Goal: Task Accomplishment & Management: Manage account settings

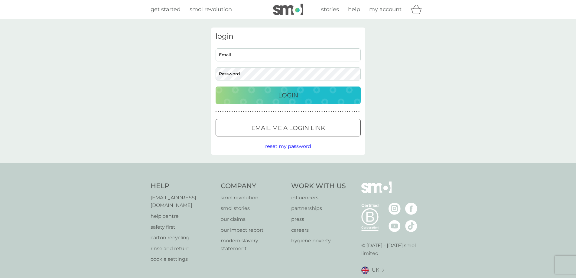
type input "[EMAIL_ADDRESS][DOMAIN_NAME]"
click at [284, 94] on p "Login" at bounding box center [288, 95] width 20 height 10
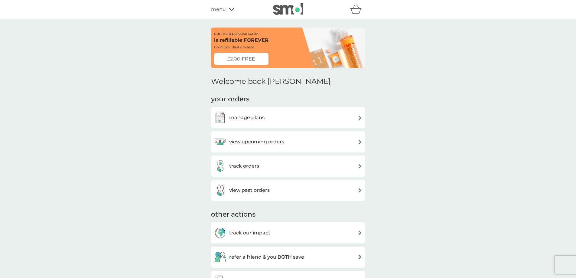
click at [264, 116] on h3 "manage plans" at bounding box center [246, 118] width 35 height 8
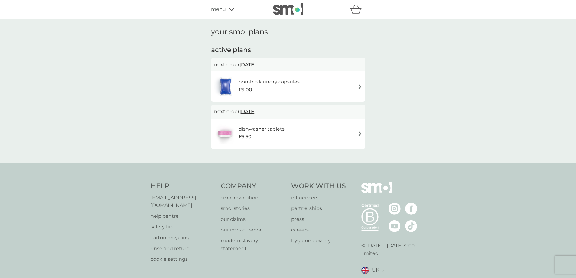
click at [324, 88] on div "non-bio laundry capsules £6.00" at bounding box center [288, 86] width 148 height 21
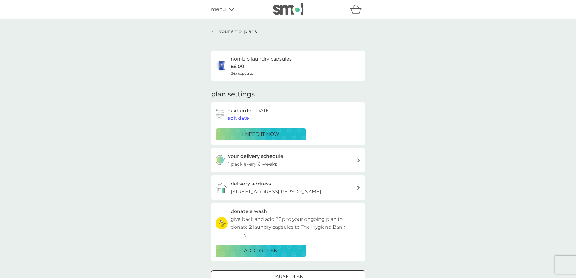
click at [251, 136] on p "i need it now" at bounding box center [260, 134] width 37 height 8
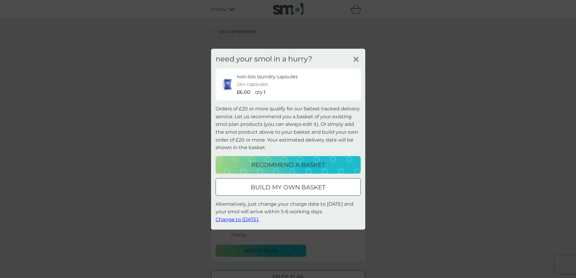
click at [258, 218] on span "Change to tomorrow." at bounding box center [238, 220] width 44 height 6
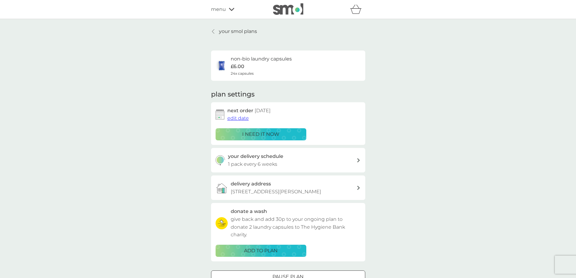
click at [225, 31] on p "your smol plans" at bounding box center [238, 32] width 38 height 8
